Goal: Find specific page/section: Find specific page/section

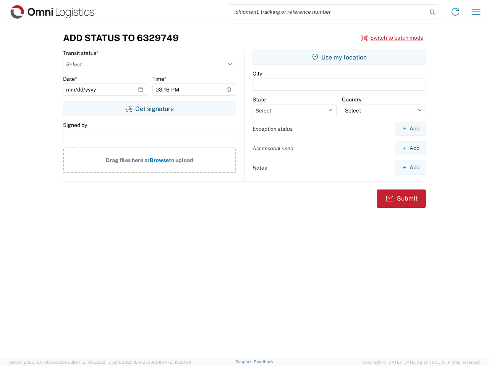
click at [328, 12] on input "search" at bounding box center [328, 12] width 198 height 15
click at [432, 12] on icon at bounding box center [432, 12] width 11 height 11
click at [455, 12] on icon at bounding box center [455, 12] width 12 height 12
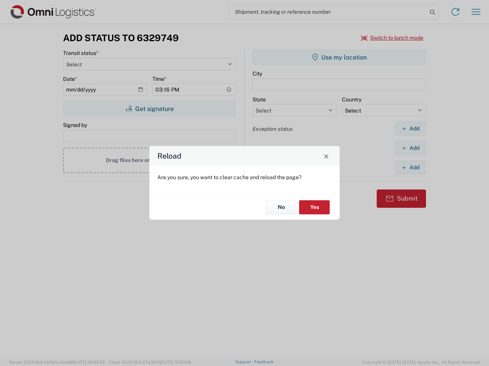
click at [476, 12] on div "Reload Are you sure, you want to clear cache and reload the page? No Yes" at bounding box center [244, 183] width 489 height 366
click at [392, 38] on div "Reload Are you sure, you want to clear cache and reload the page? No Yes" at bounding box center [244, 183] width 489 height 366
click at [149, 109] on div "Reload Are you sure, you want to clear cache and reload the page? No Yes" at bounding box center [244, 183] width 489 height 366
click at [339, 57] on div "Reload Are you sure, you want to clear cache and reload the page? No Yes" at bounding box center [244, 183] width 489 height 366
click at [410, 129] on div "Reload Are you sure, you want to clear cache and reload the page? No Yes" at bounding box center [244, 183] width 489 height 366
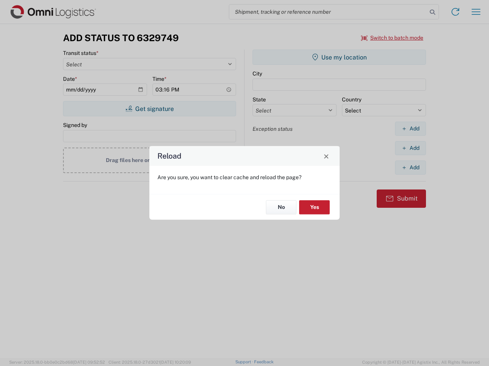
click at [410, 148] on div "Reload Are you sure, you want to clear cache and reload the page? No Yes" at bounding box center [244, 183] width 489 height 366
click at [410, 168] on div "Reload Are you sure, you want to clear cache and reload the page? No Yes" at bounding box center [244, 183] width 489 height 366
